Goal: Information Seeking & Learning: Learn about a topic

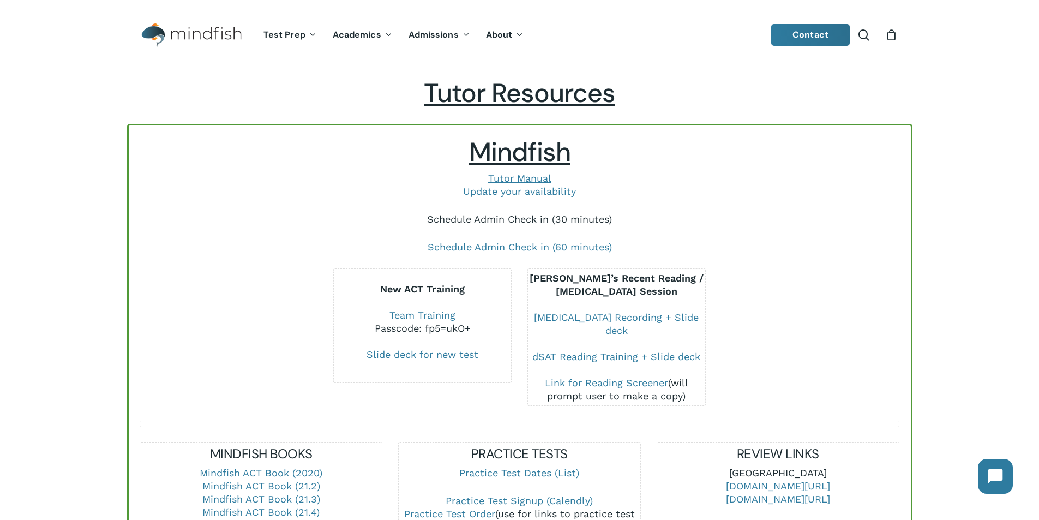
click at [540, 218] on link "Schedule Admin Check in (30 minutes)" at bounding box center [519, 218] width 185 height 11
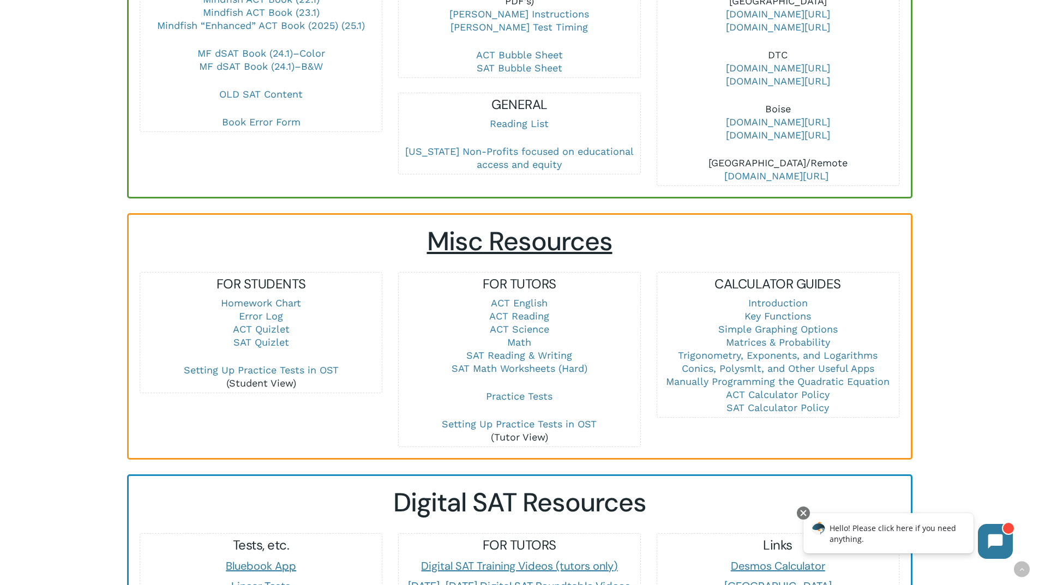
scroll to position [600, 0]
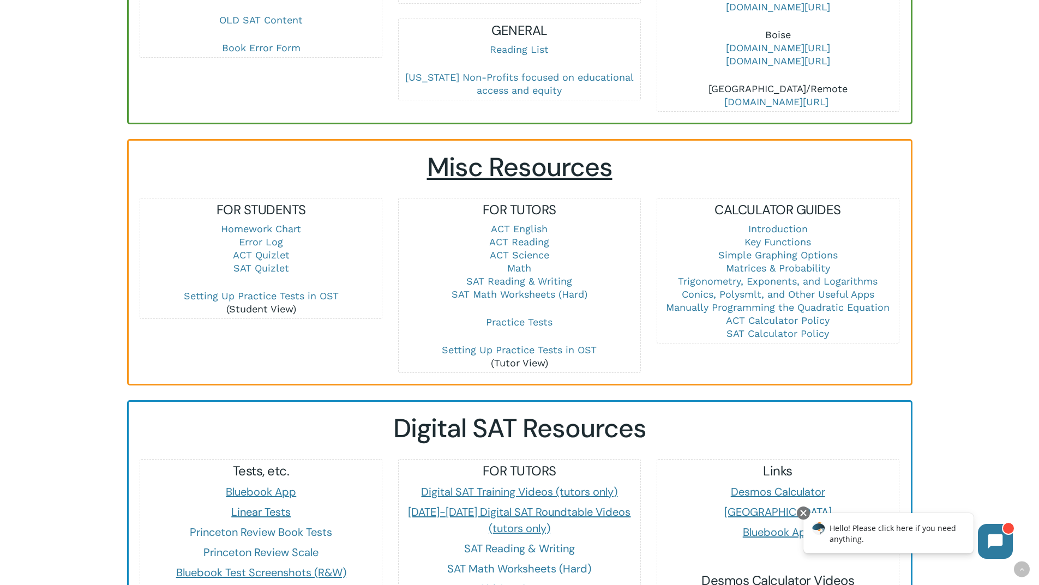
drag, startPoint x: 537, startPoint y: 213, endPoint x: 586, endPoint y: 213, distance: 49.1
click at [537, 223] on link "ACT English" at bounding box center [519, 228] width 57 height 11
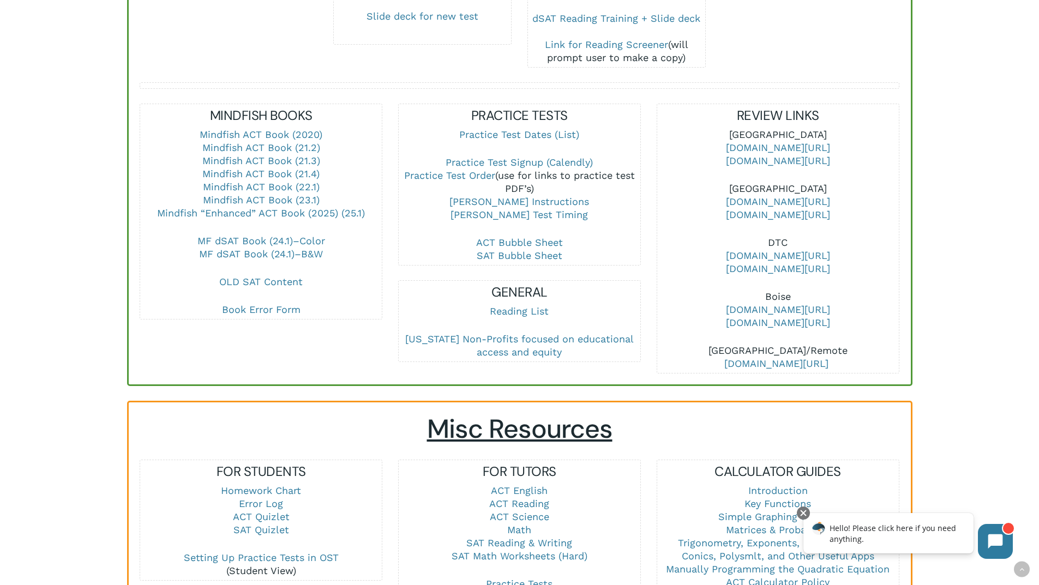
scroll to position [327, 0]
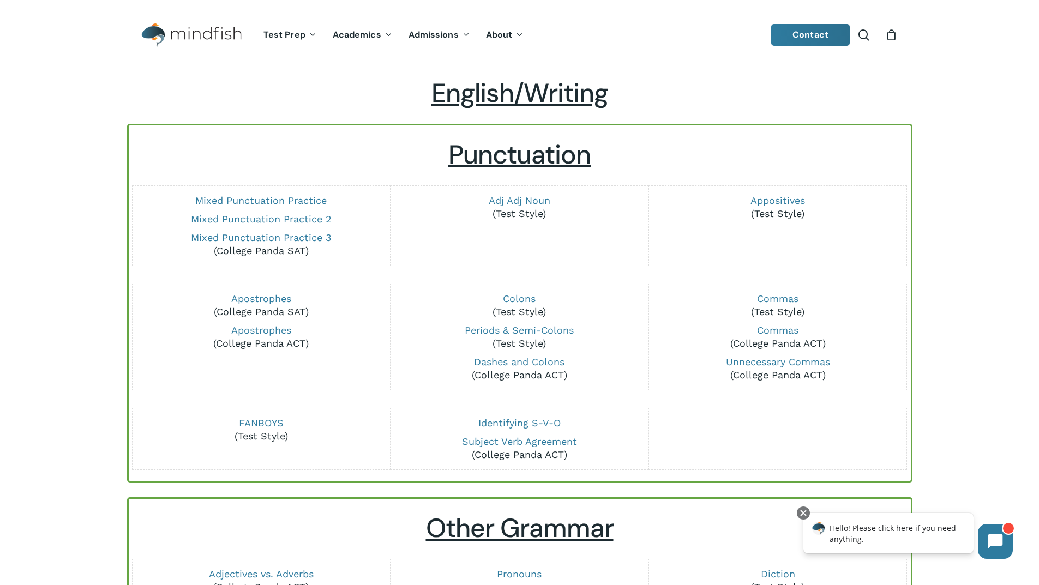
drag, startPoint x: 289, startPoint y: 197, endPoint x: 590, endPoint y: 242, distance: 304.9
click at [579, 243] on div "Adj Adj Noun (Test Style)" at bounding box center [520, 225] width 242 height 69
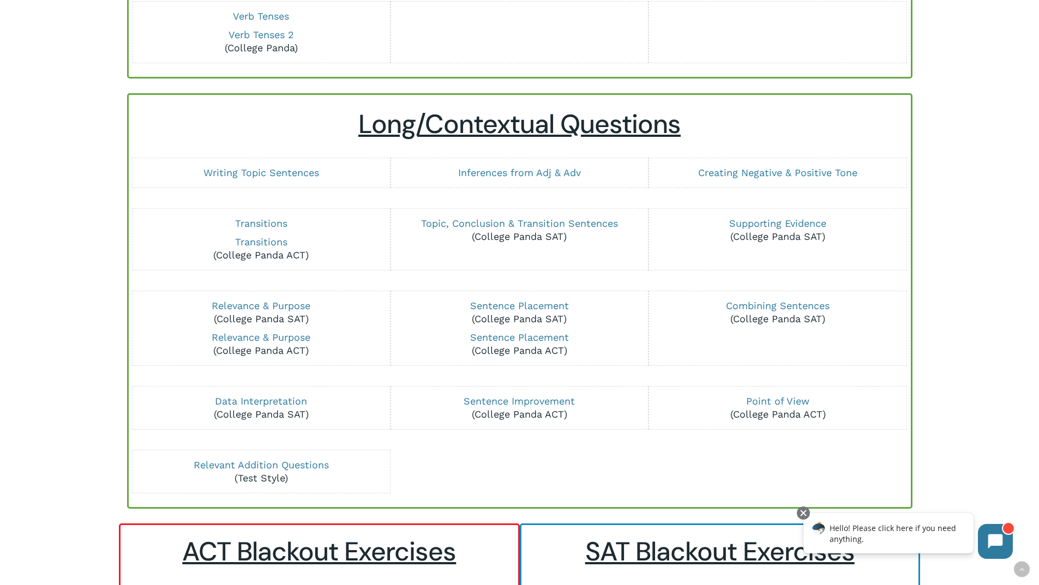
scroll to position [1025, 0]
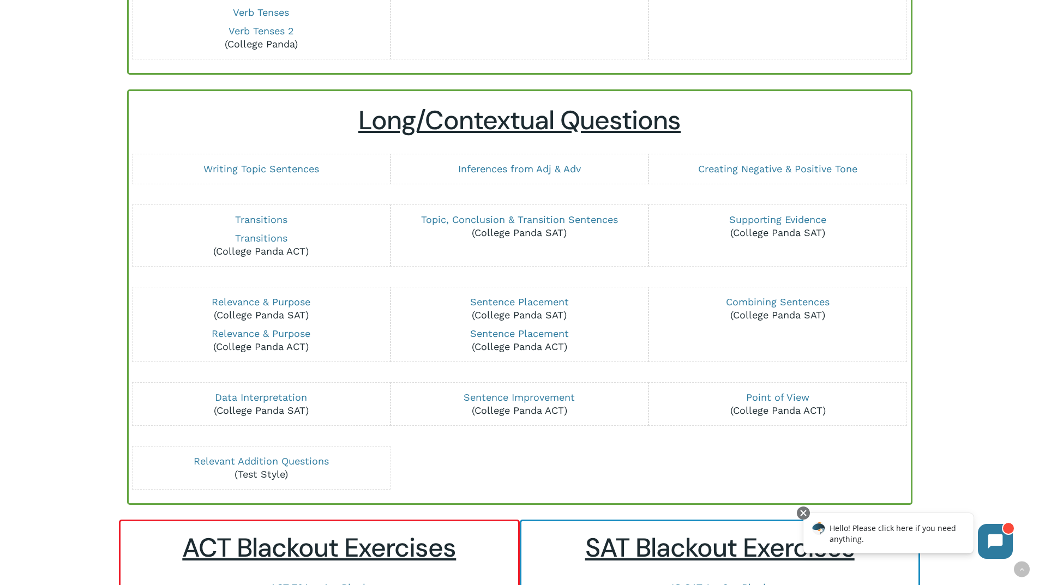
drag, startPoint x: 278, startPoint y: 393, endPoint x: 320, endPoint y: 397, distance: 42.2
click at [318, 397] on p "Data Interpretation (College Panda SAT)" at bounding box center [261, 404] width 242 height 26
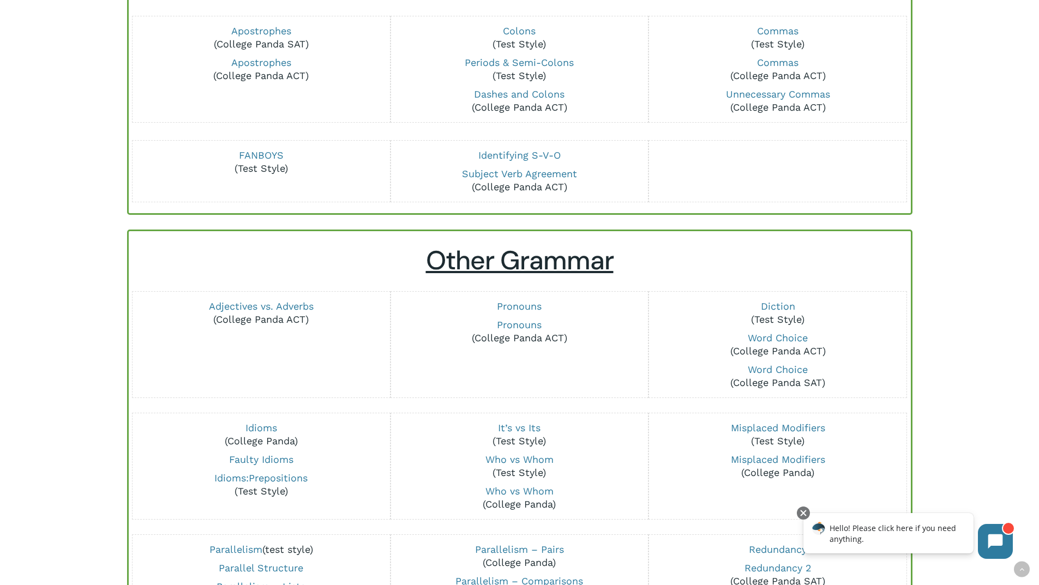
scroll to position [98, 0]
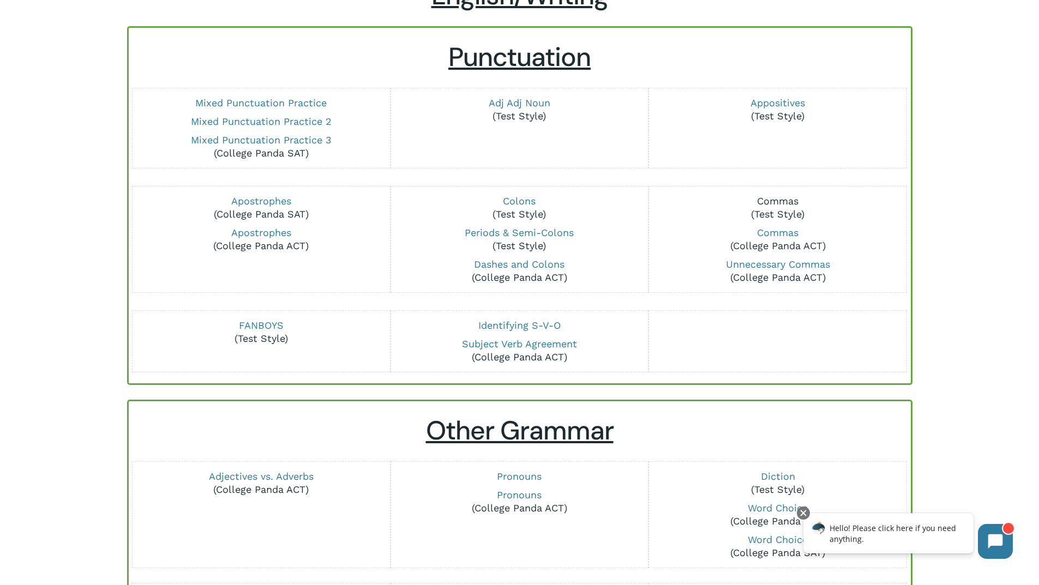
click at [781, 202] on link "Commas" at bounding box center [777, 200] width 41 height 11
